Goal: Task Accomplishment & Management: Manage account settings

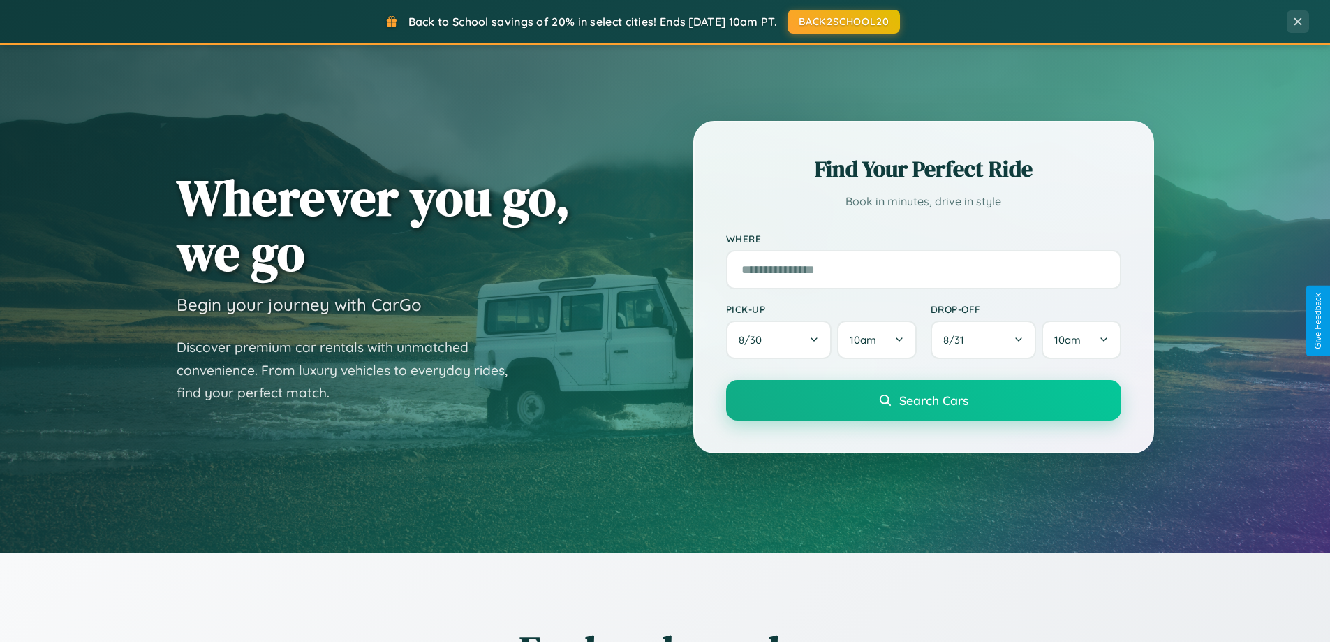
scroll to position [602, 0]
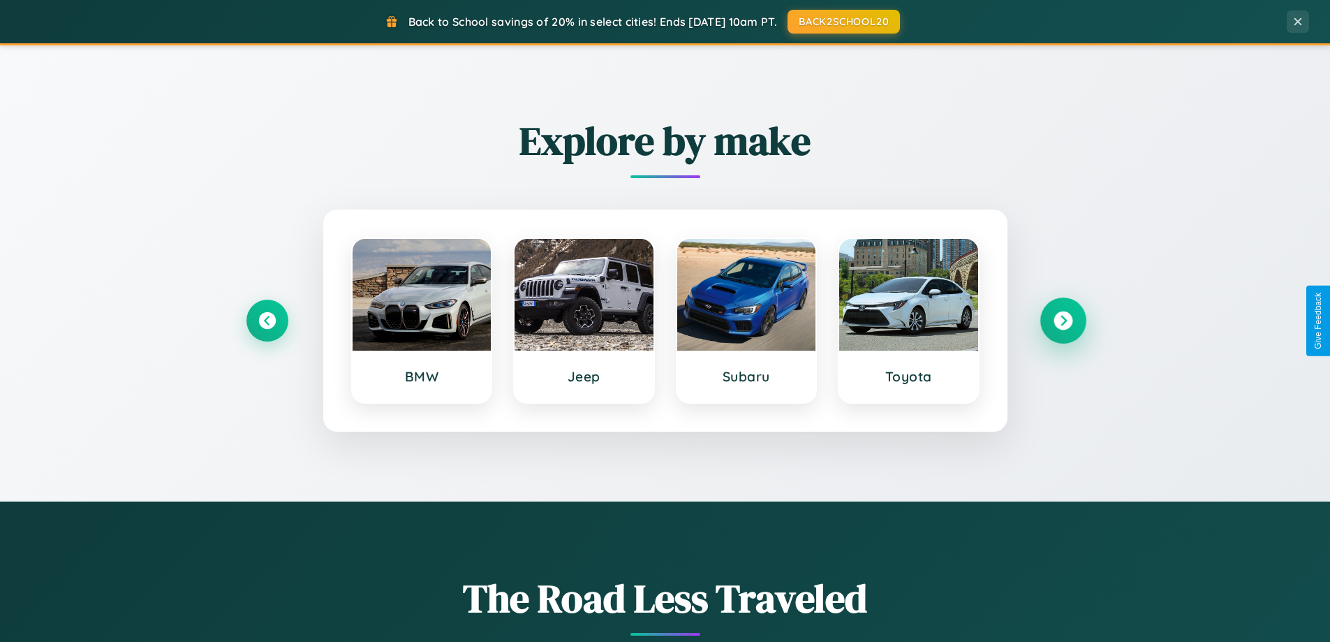
click at [1062, 320] on icon at bounding box center [1062, 320] width 19 height 19
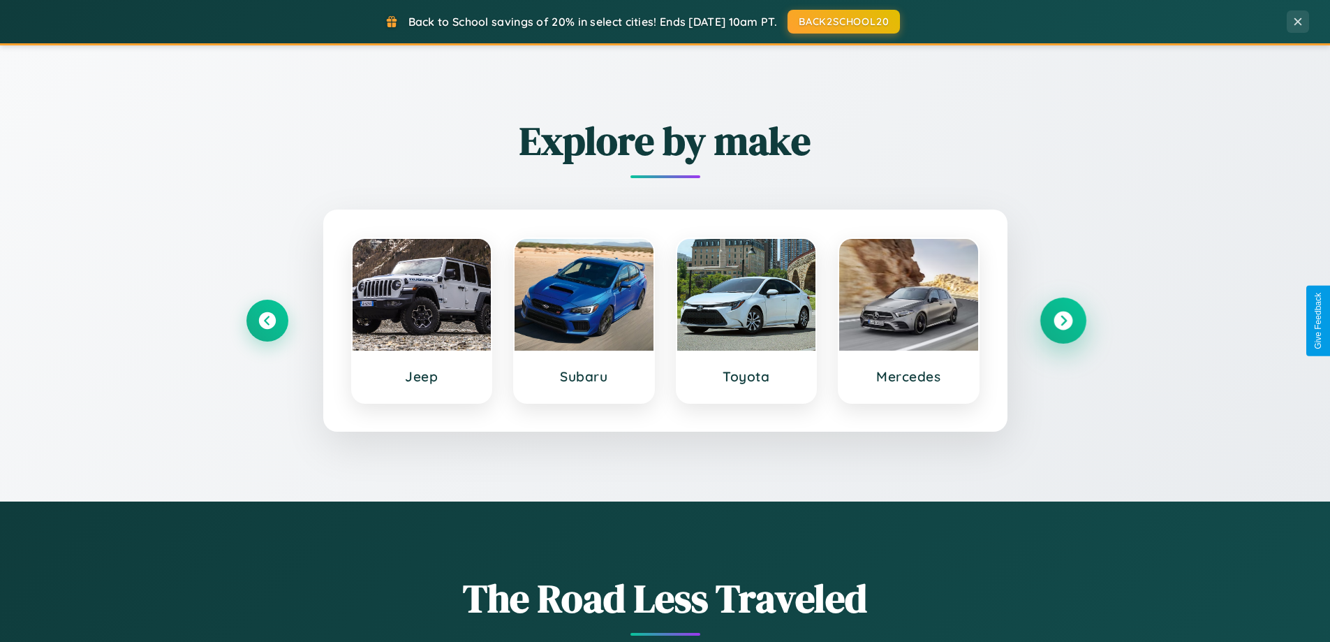
click at [1062, 320] on icon at bounding box center [1062, 320] width 19 height 19
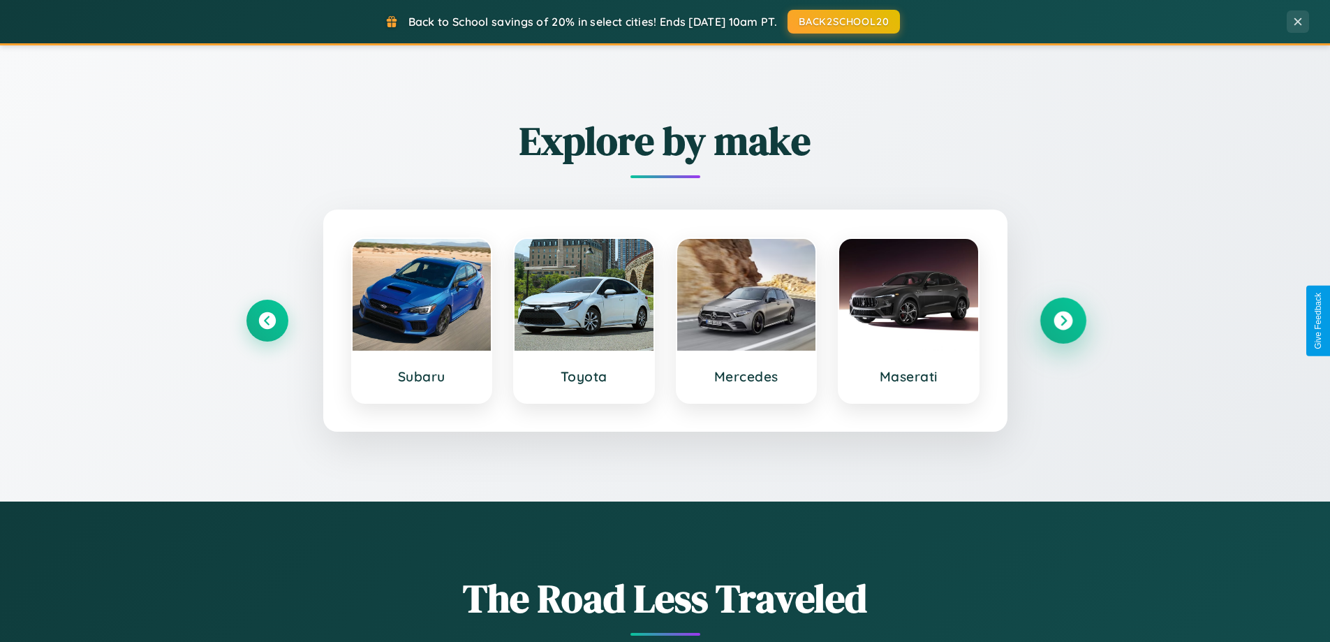
click at [1062, 320] on icon at bounding box center [1062, 320] width 19 height 19
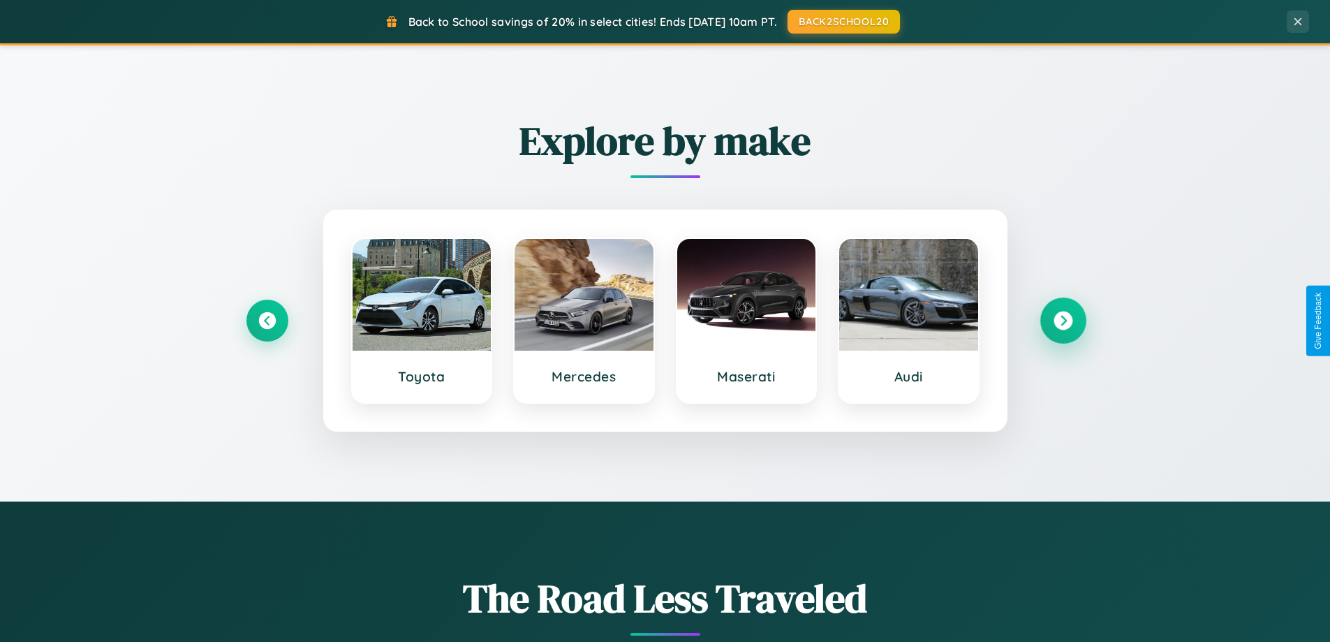
click at [1062, 320] on icon at bounding box center [1062, 320] width 19 height 19
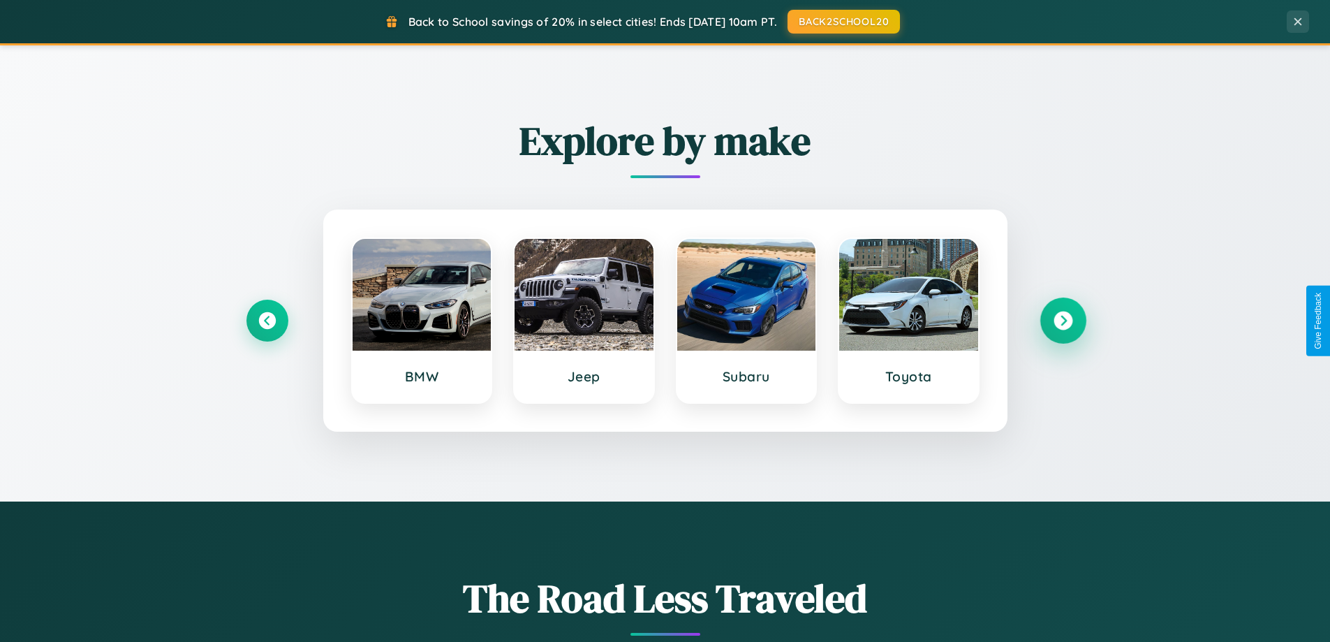
scroll to position [961, 0]
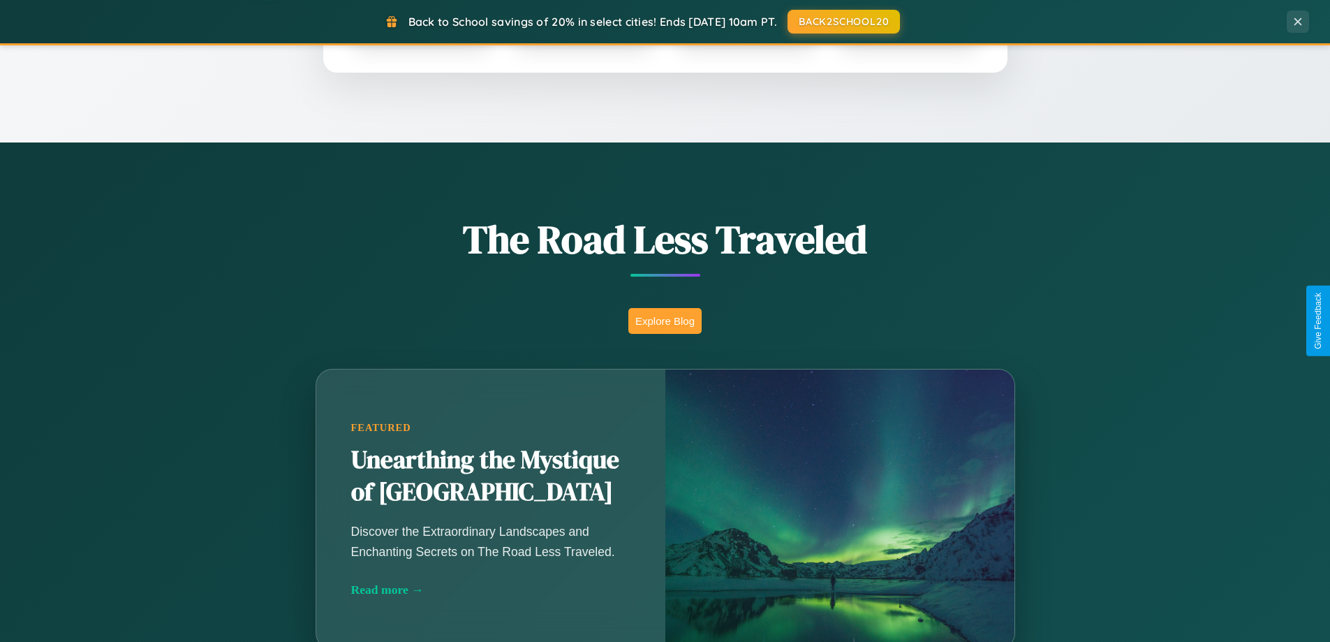
click at [665, 320] on button "Explore Blog" at bounding box center [664, 321] width 73 height 26
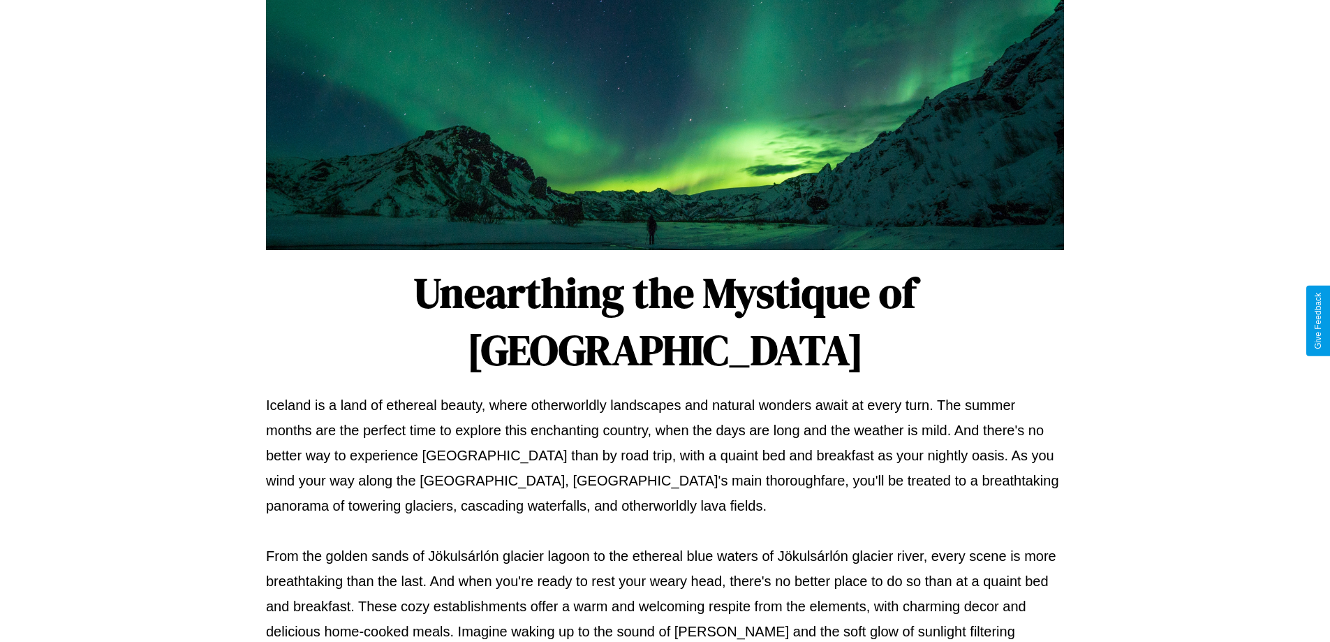
scroll to position [452, 0]
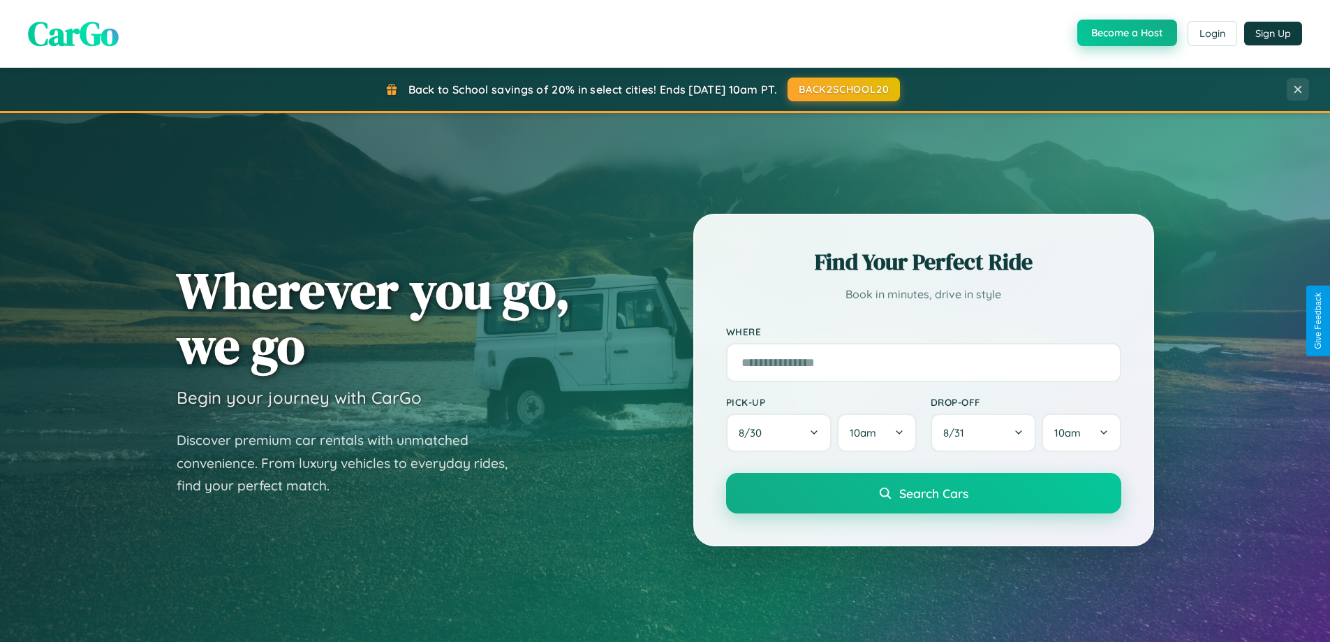
click at [1125, 34] on button "Become a Host" at bounding box center [1127, 33] width 100 height 27
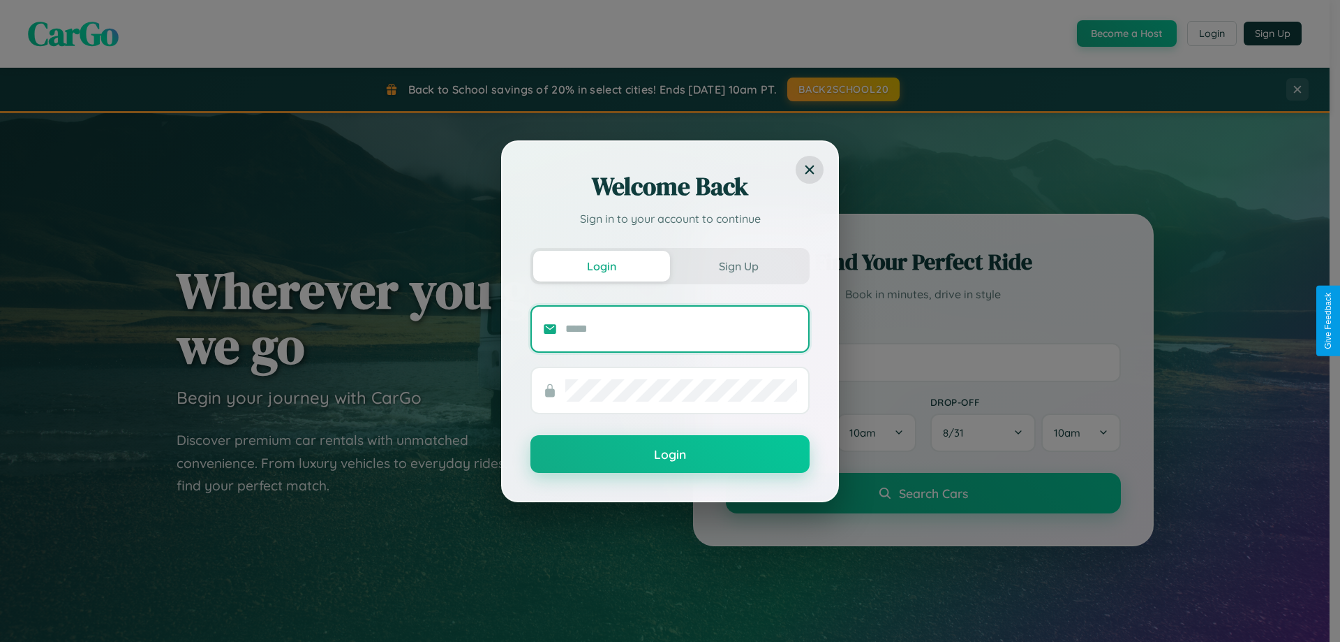
click at [681, 328] on input "text" at bounding box center [681, 329] width 232 height 22
type input "**********"
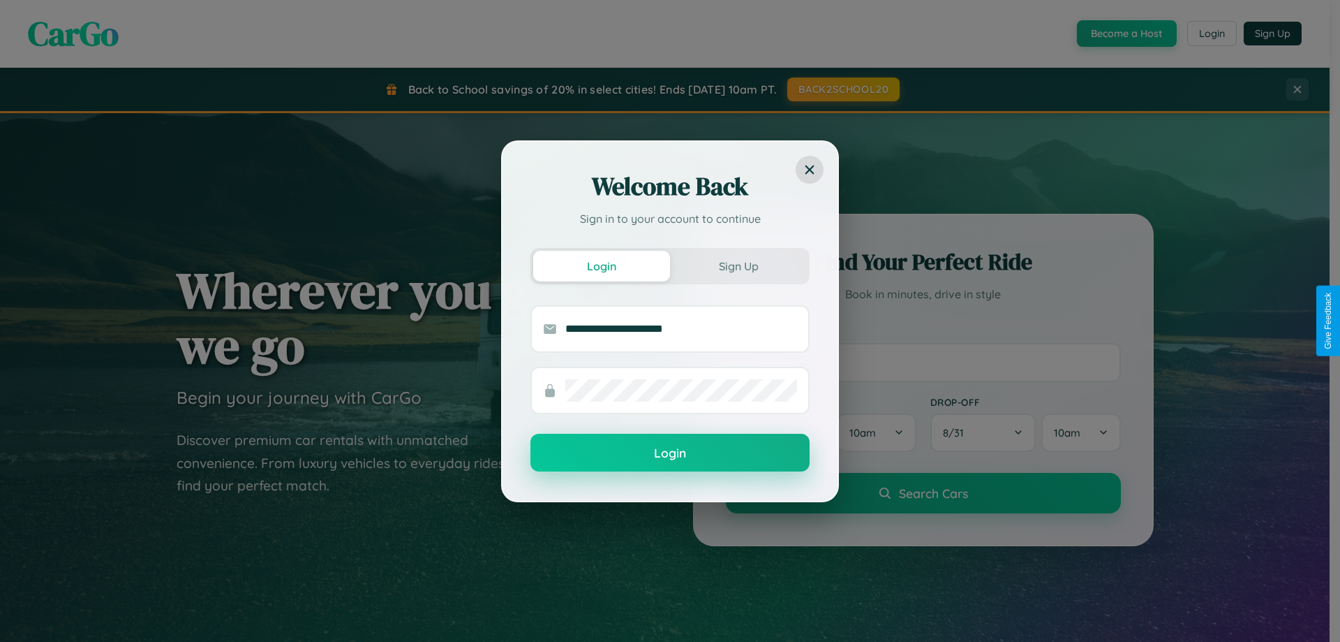
click at [670, 453] on button "Login" at bounding box center [670, 452] width 279 height 38
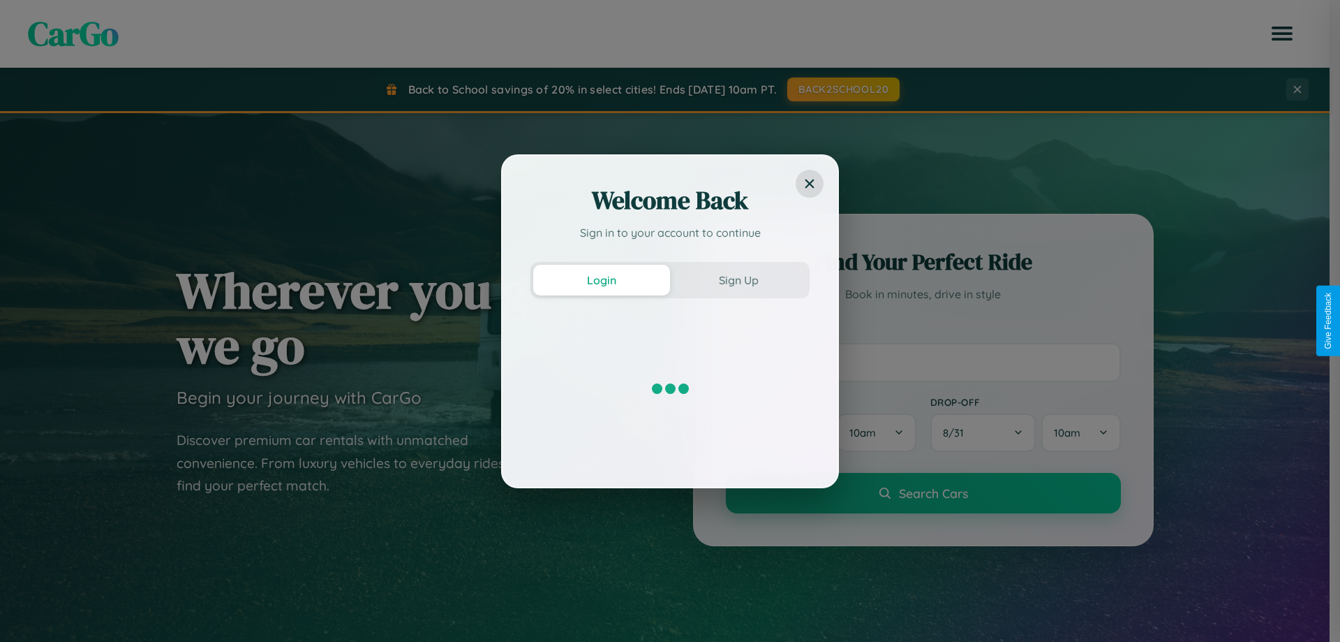
click at [1125, 34] on div "CarGo [PERSON_NAME] [EMAIL_ADDRESS][DOMAIN_NAME] Account Hosting Favorites Logo…" at bounding box center [665, 33] width 1330 height 46
